Goal: Task Accomplishment & Management: Manage account settings

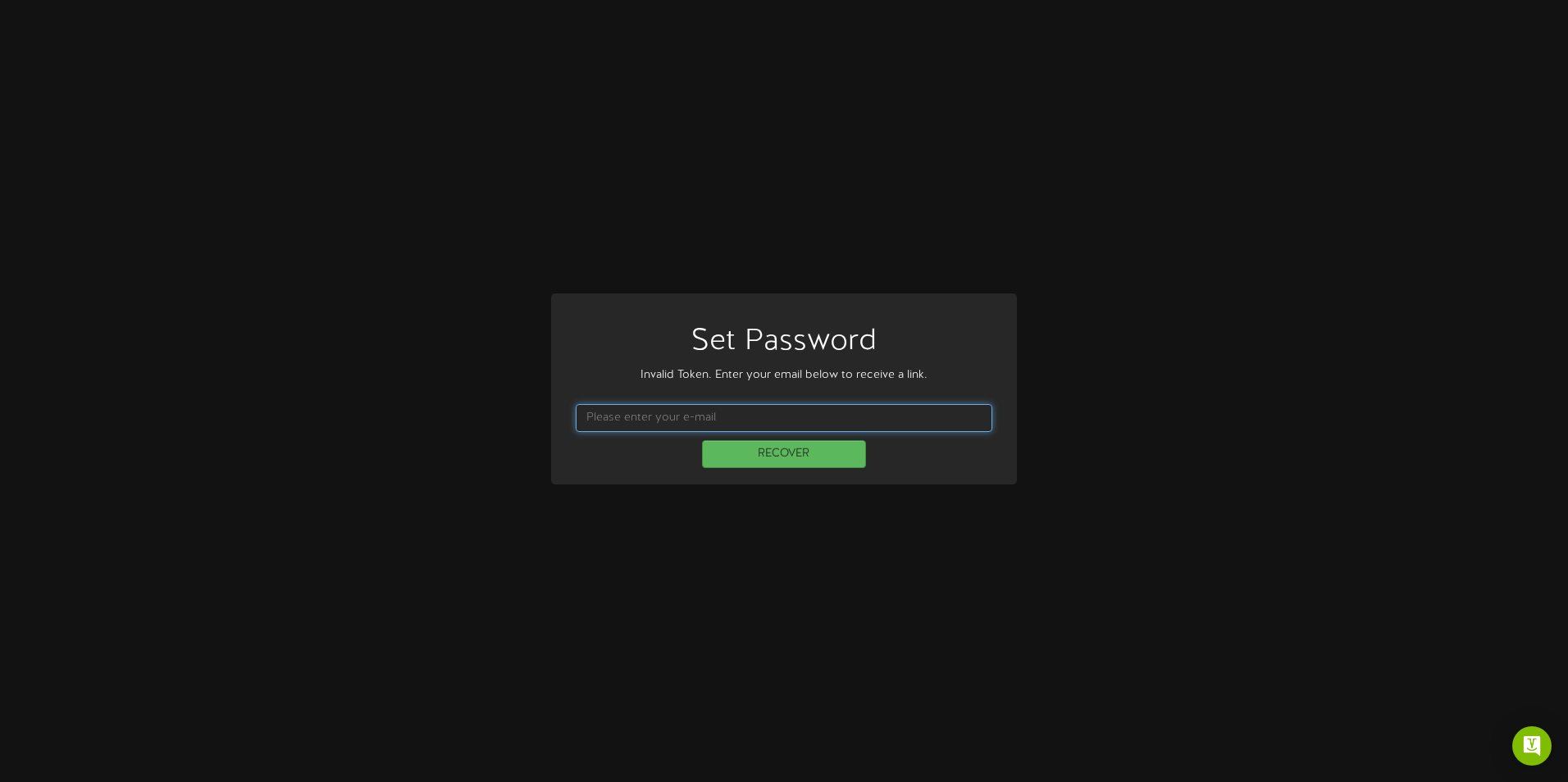
click at [709, 420] on input "text" at bounding box center [783, 417] width 416 height 28
type input "chad.dooley@fatcatsfun.com"
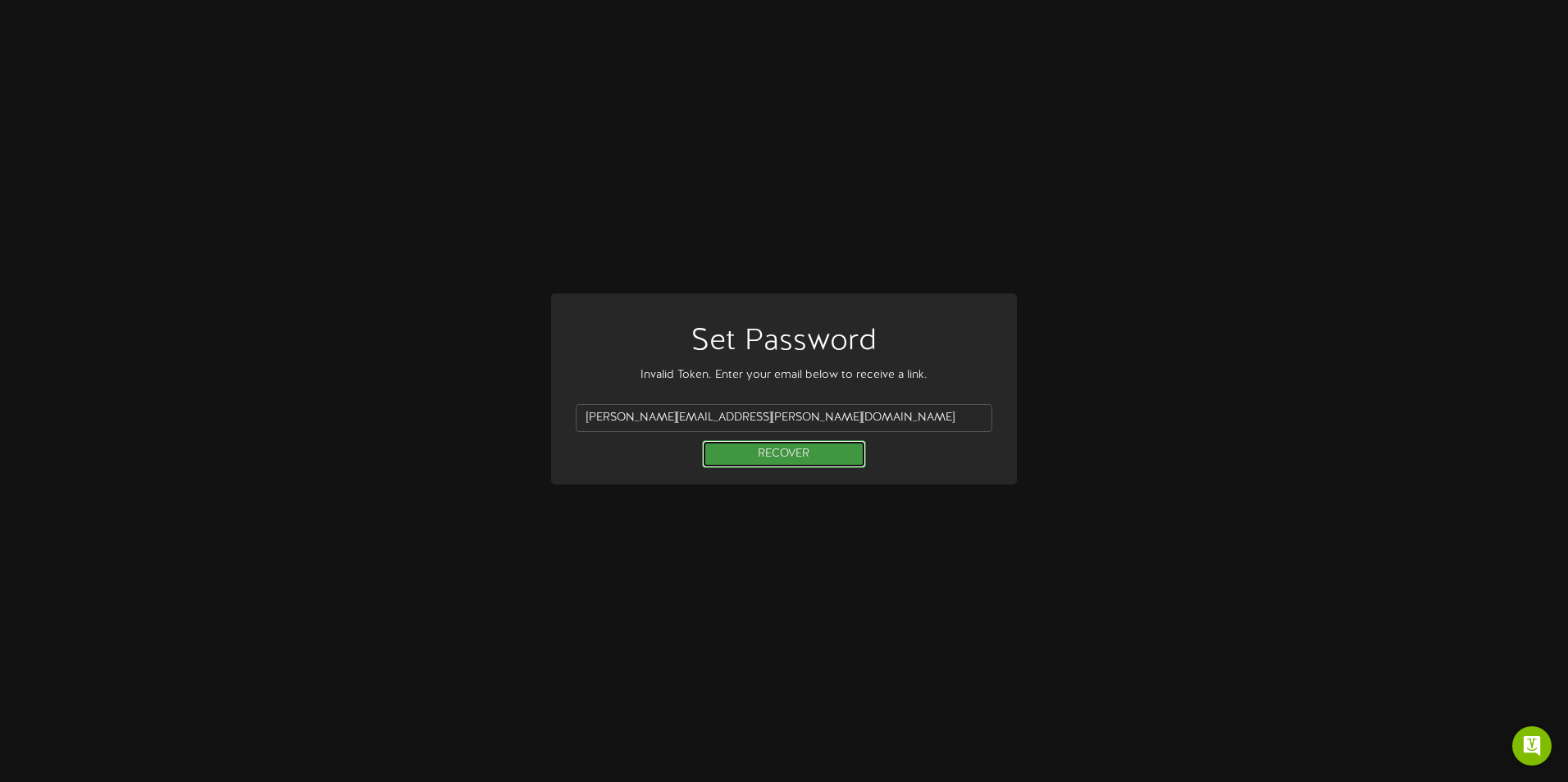
click at [755, 453] on button "RECOVER" at bounding box center [784, 453] width 164 height 28
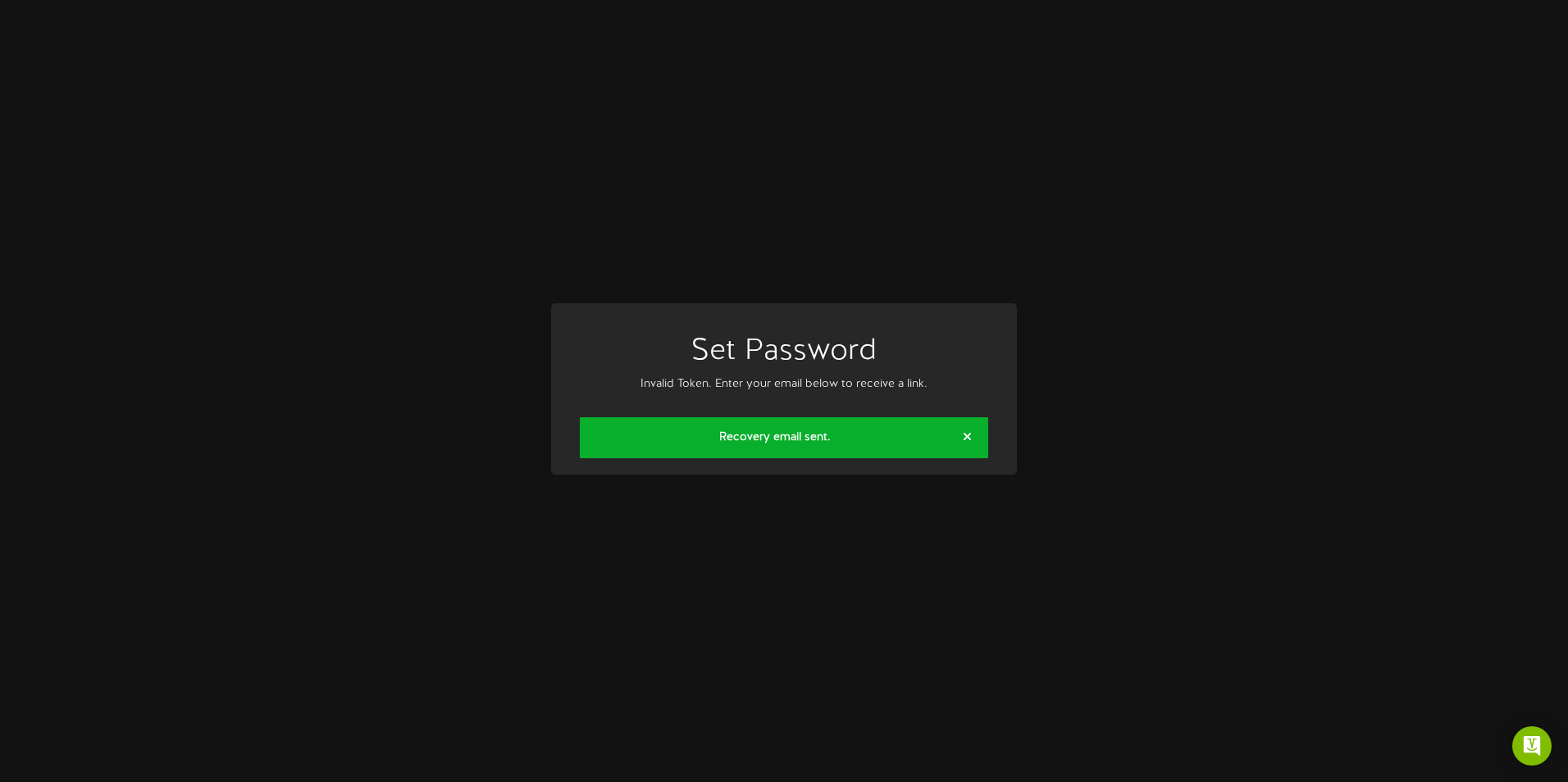
click at [835, 446] on div "Recovery email sent." at bounding box center [783, 437] width 407 height 41
click at [967, 430] on button at bounding box center [967, 438] width 17 height 18
click at [969, 437] on span at bounding box center [967, 437] width 8 height 12
click at [968, 437] on span at bounding box center [967, 437] width 8 height 12
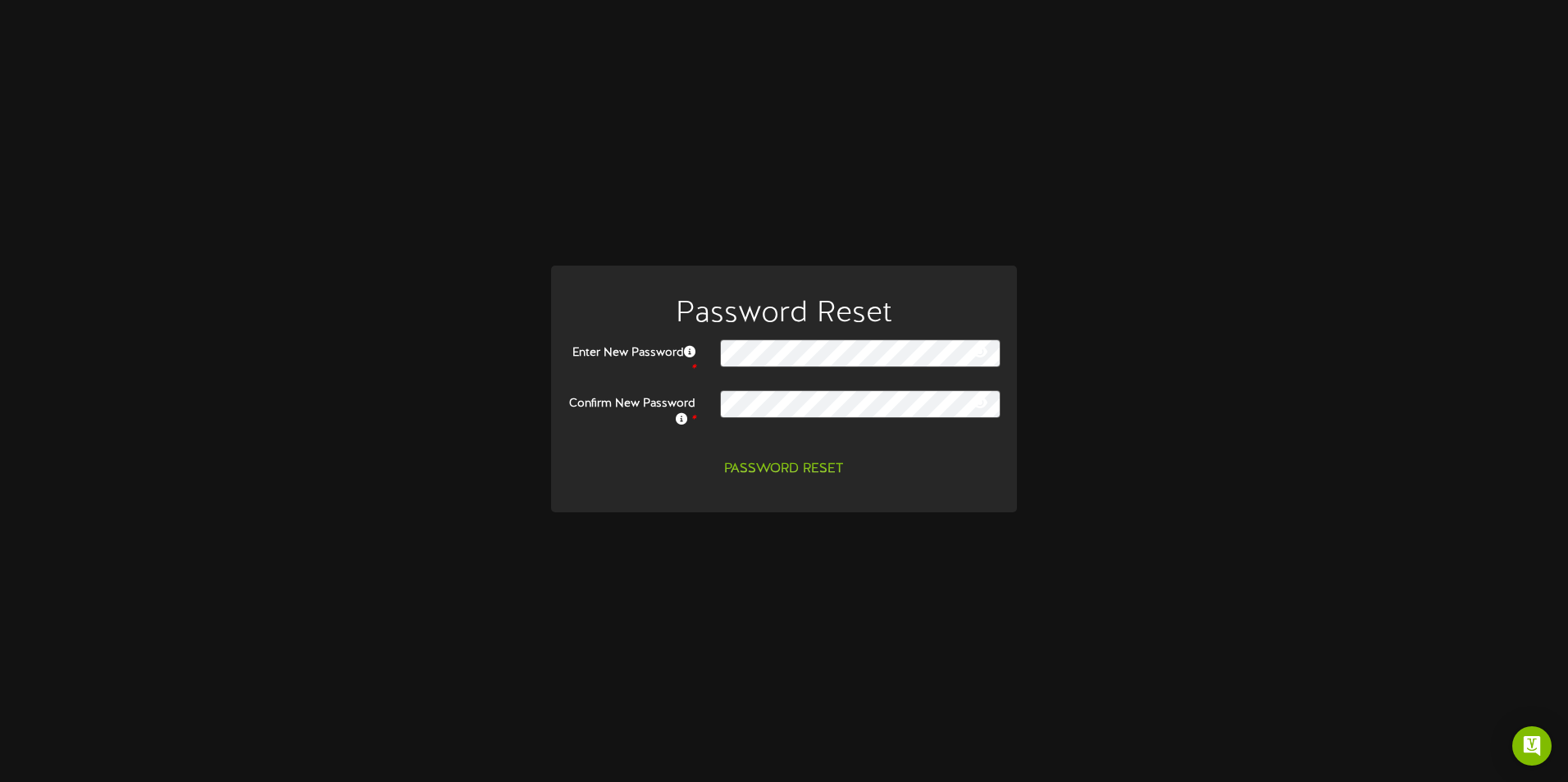
click at [998, 338] on div "Password Reset Enter New Password * Confirm New Password * Password Reset" at bounding box center [783, 388] width 457 height 213
click at [985, 352] on icon at bounding box center [980, 351] width 15 height 13
click at [975, 402] on icon at bounding box center [980, 403] width 15 height 13
click at [975, 402] on icon at bounding box center [980, 403] width 16 height 13
click at [980, 350] on icon at bounding box center [980, 351] width 16 height 13
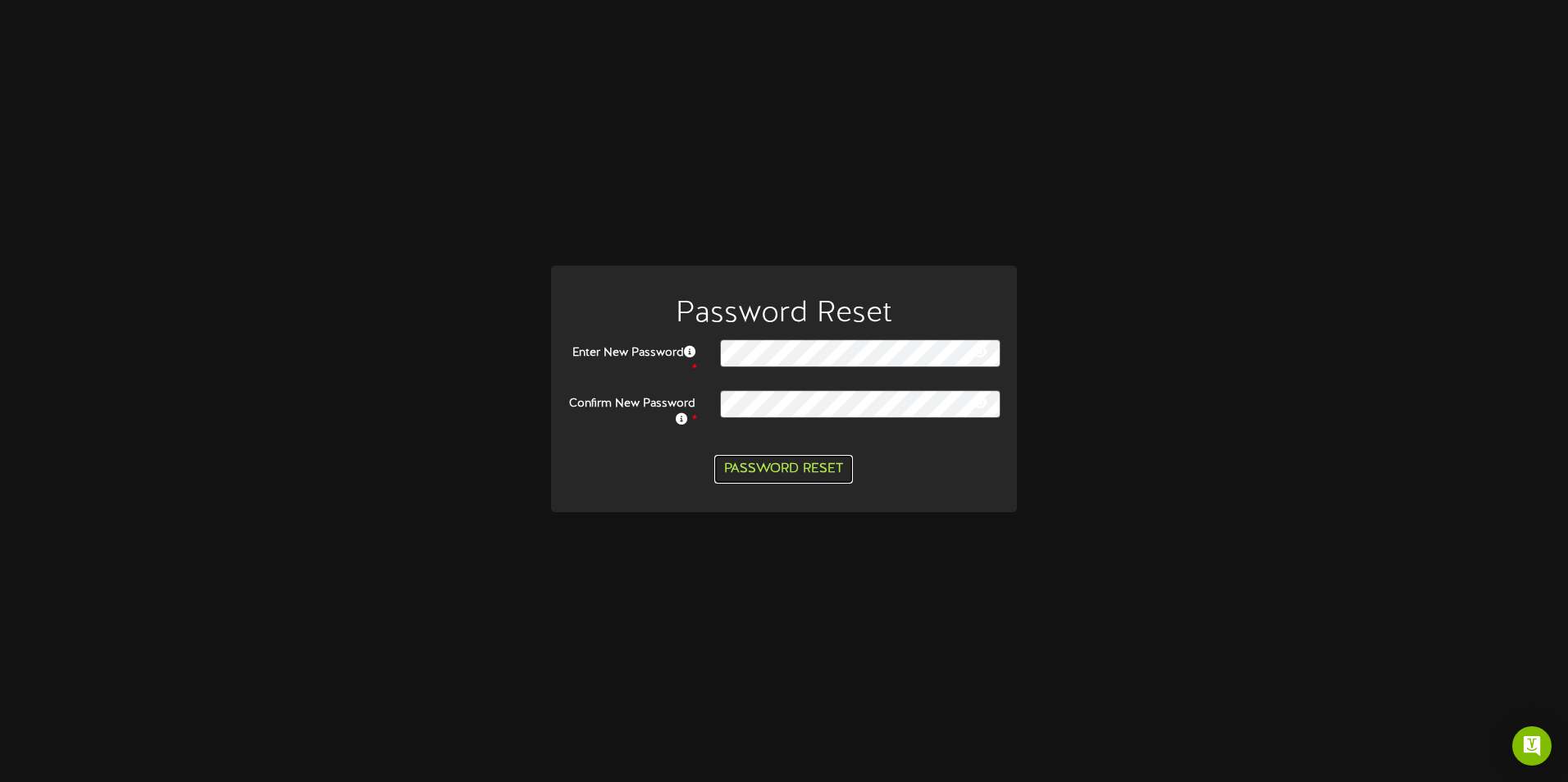
click at [807, 466] on button "Password Reset" at bounding box center [783, 469] width 138 height 29
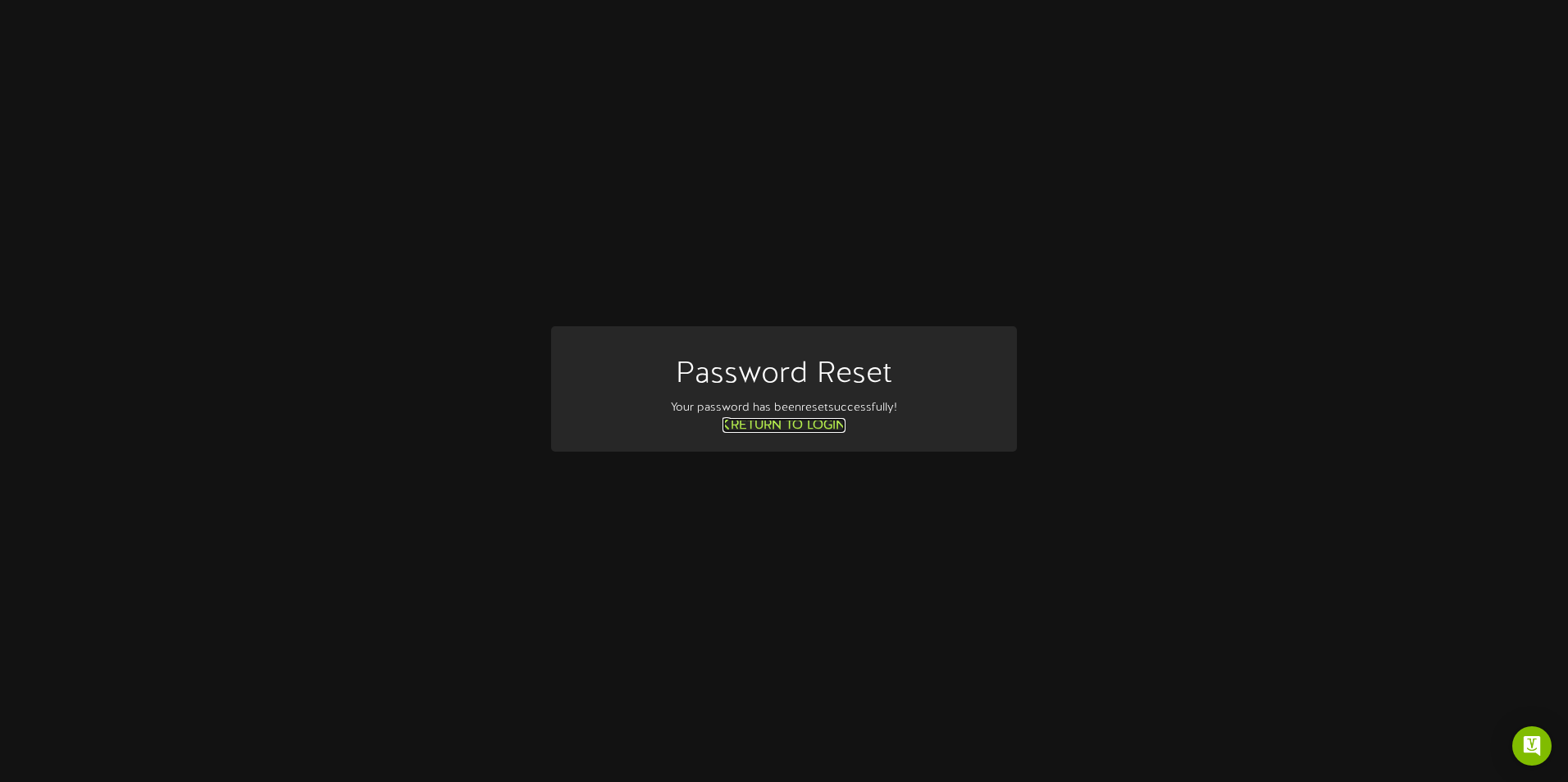
click at [760, 426] on link "Return to Login" at bounding box center [784, 426] width 123 height 15
